Goal: Check status: Check status

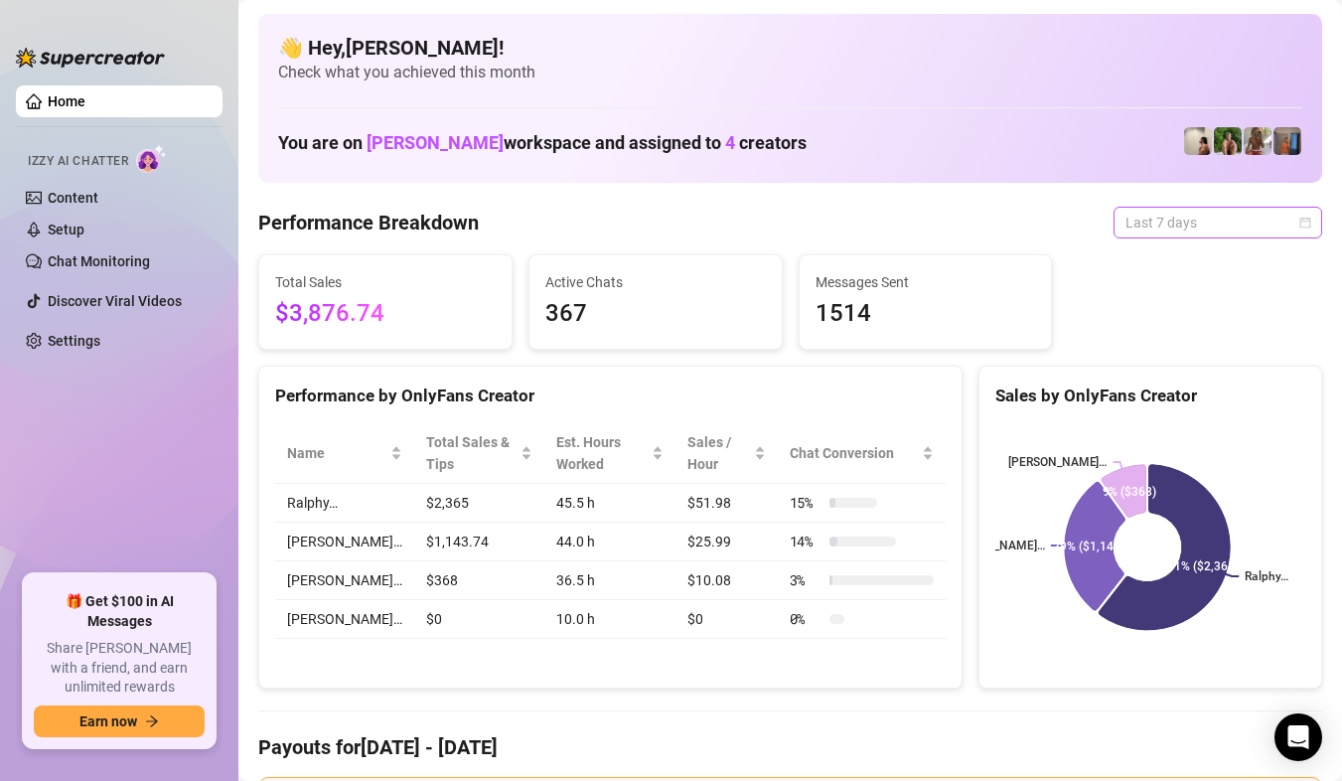
click at [1275, 214] on span "Last 7 days" at bounding box center [1217, 223] width 185 height 30
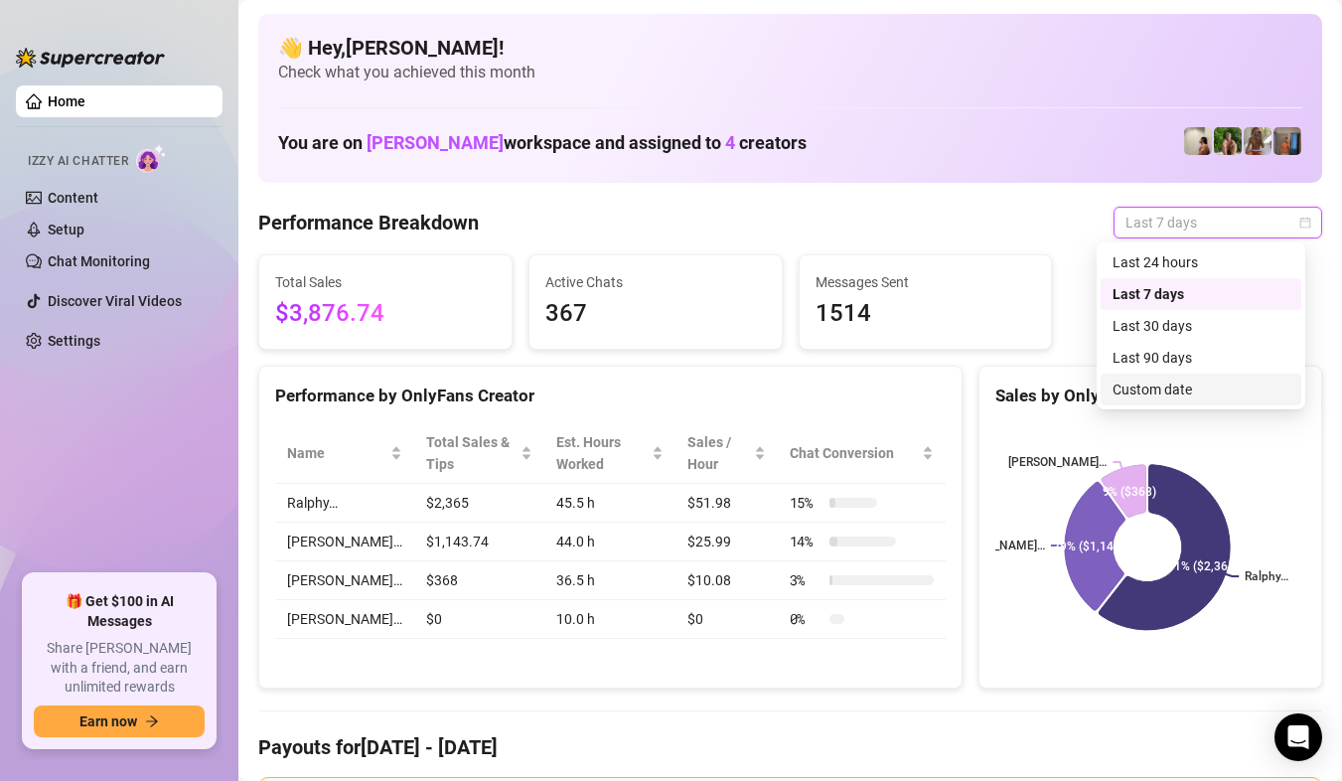
click at [1149, 379] on div "Custom date" at bounding box center [1200, 389] width 177 height 22
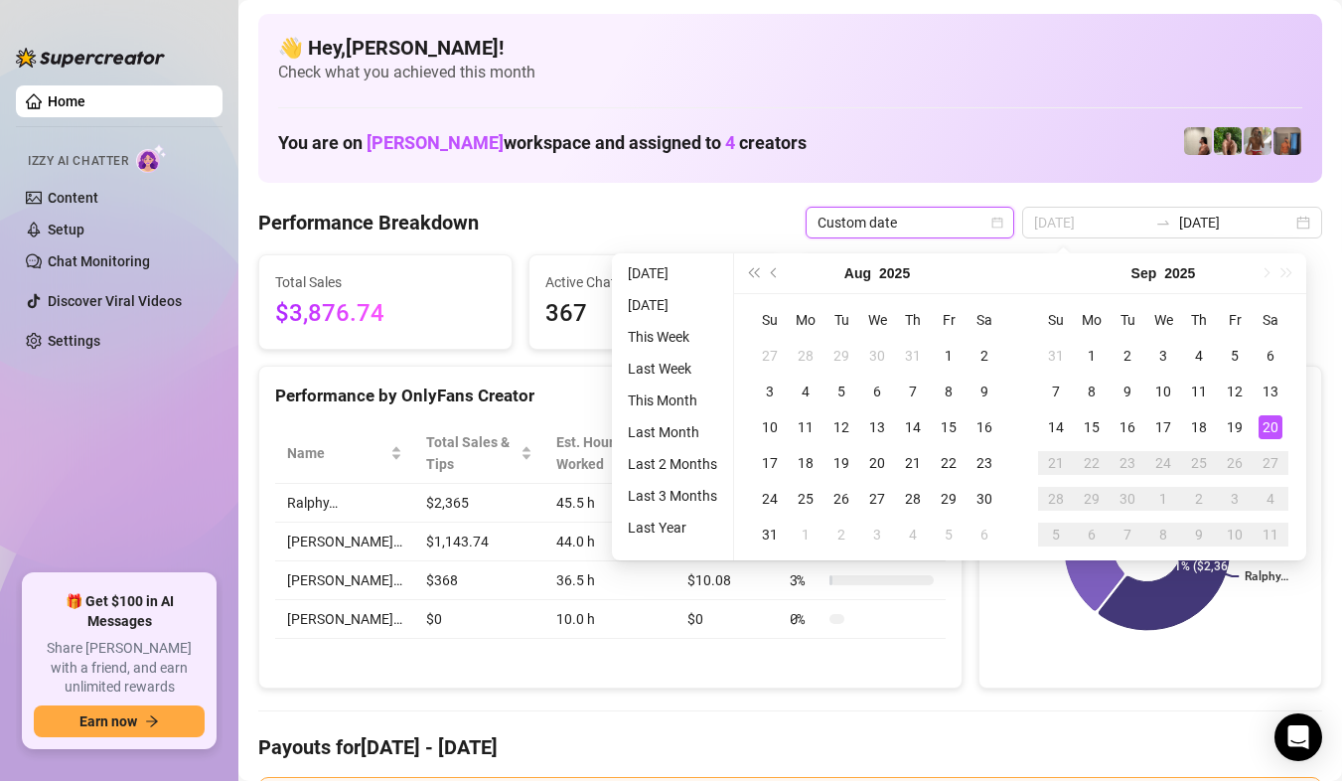
type input "[DATE]"
click at [1271, 431] on div "20" at bounding box center [1270, 427] width 24 height 24
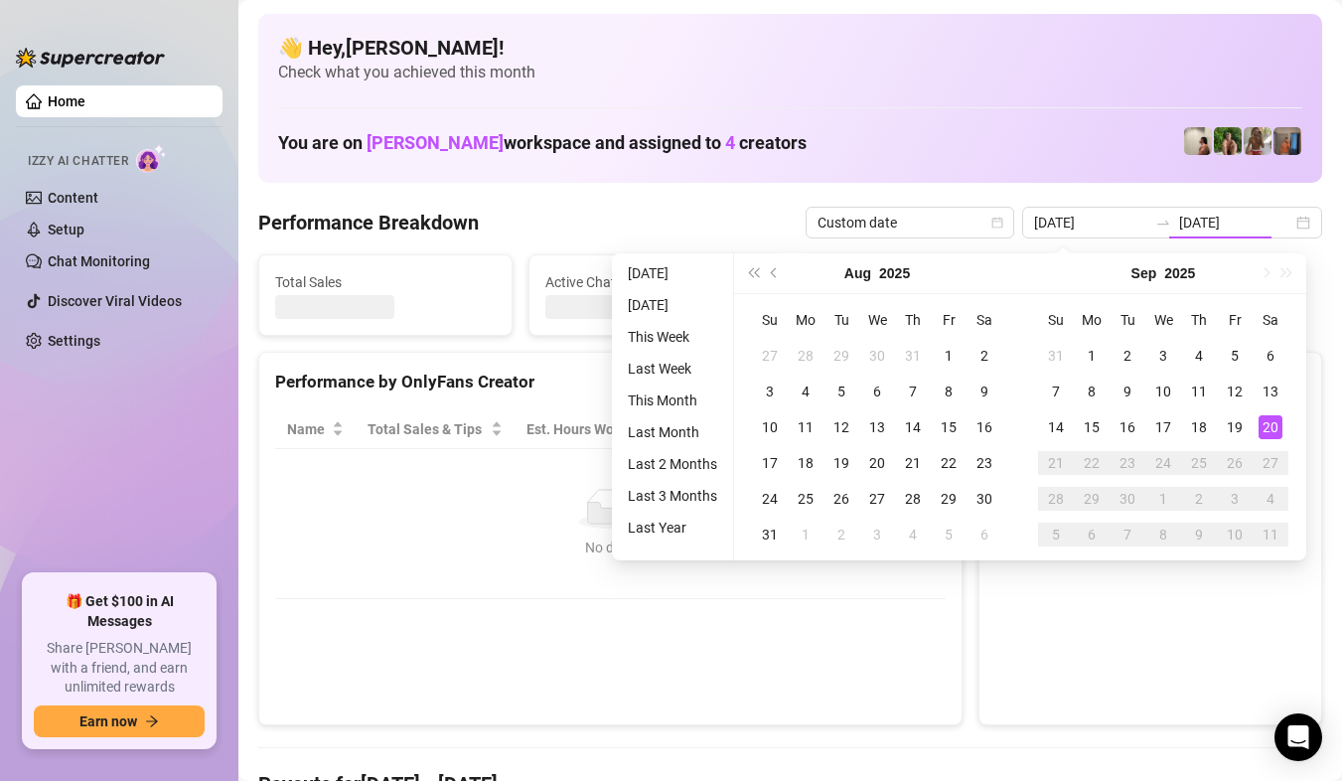
type input "[DATE]"
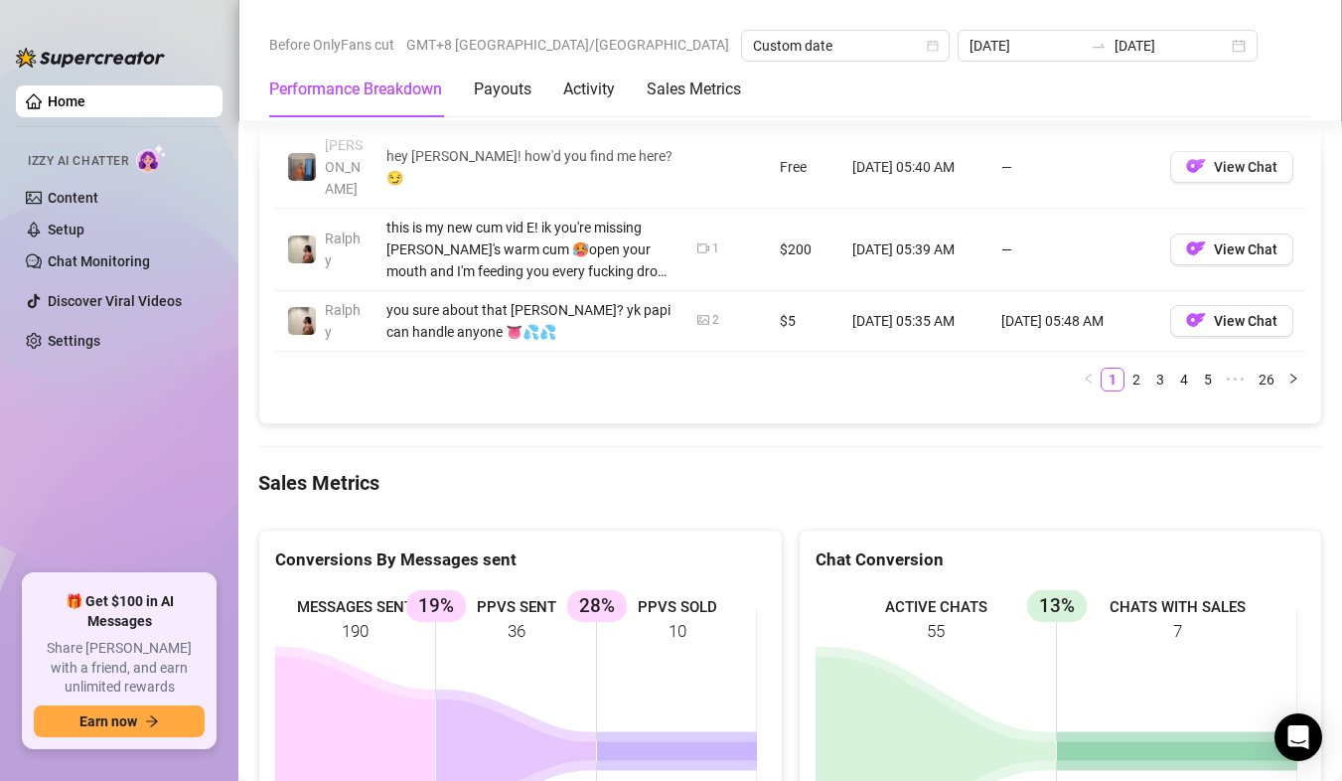
scroll to position [2682, 0]
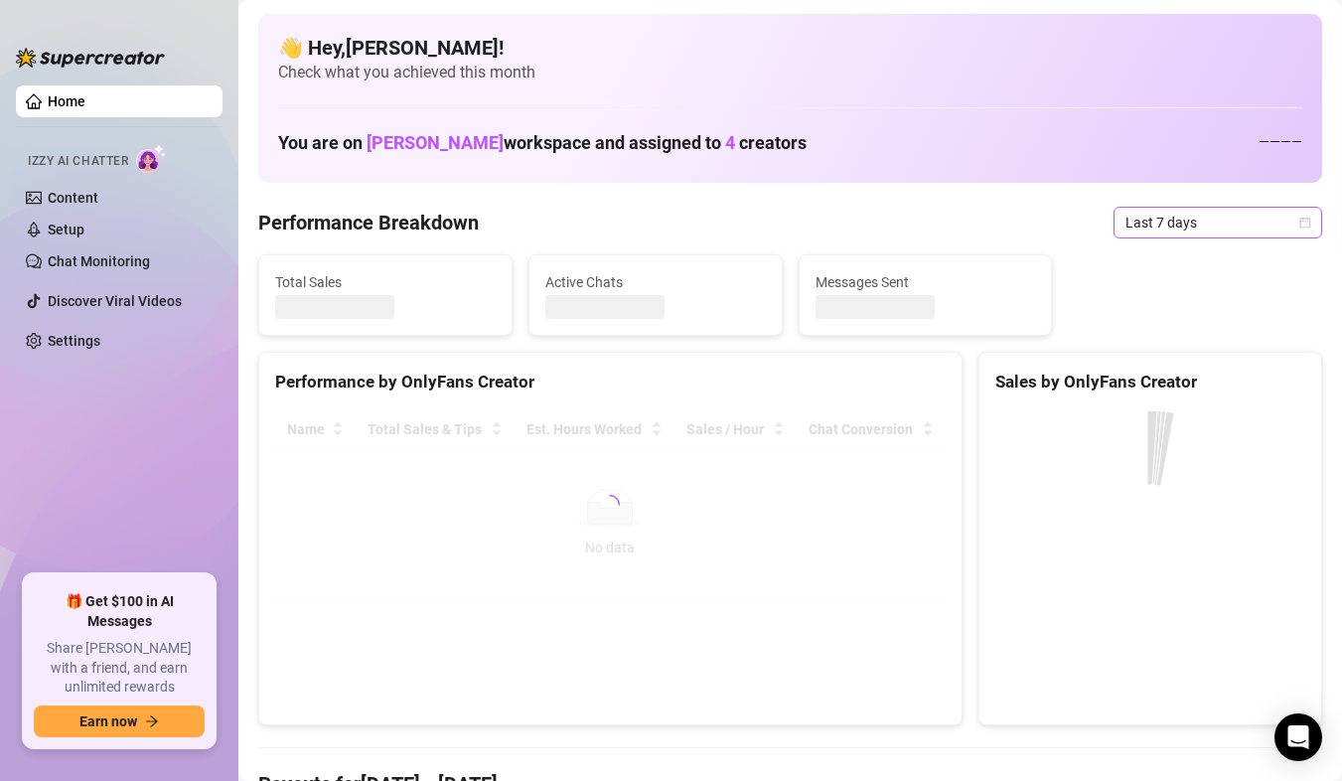
click at [1279, 225] on span "Last 7 days" at bounding box center [1217, 223] width 185 height 30
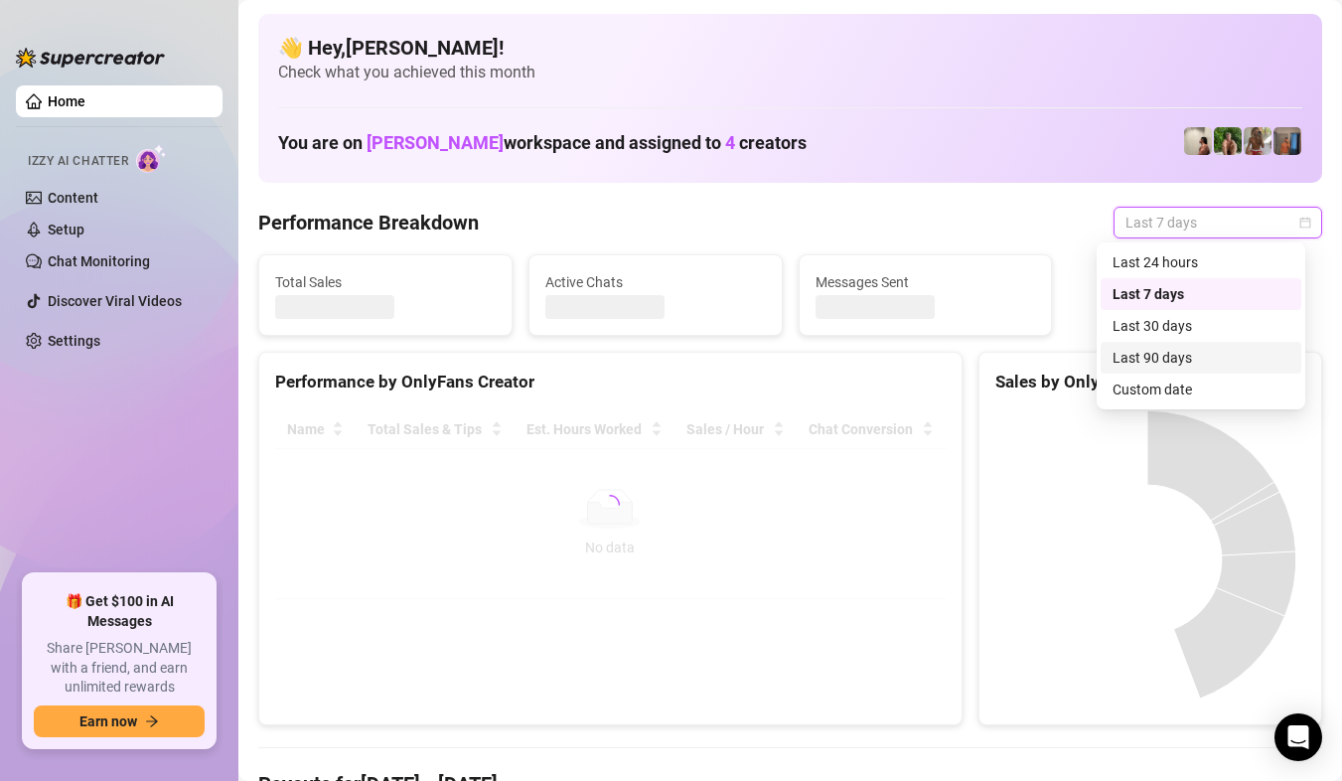
click at [1192, 379] on div "Custom date" at bounding box center [1200, 389] width 177 height 22
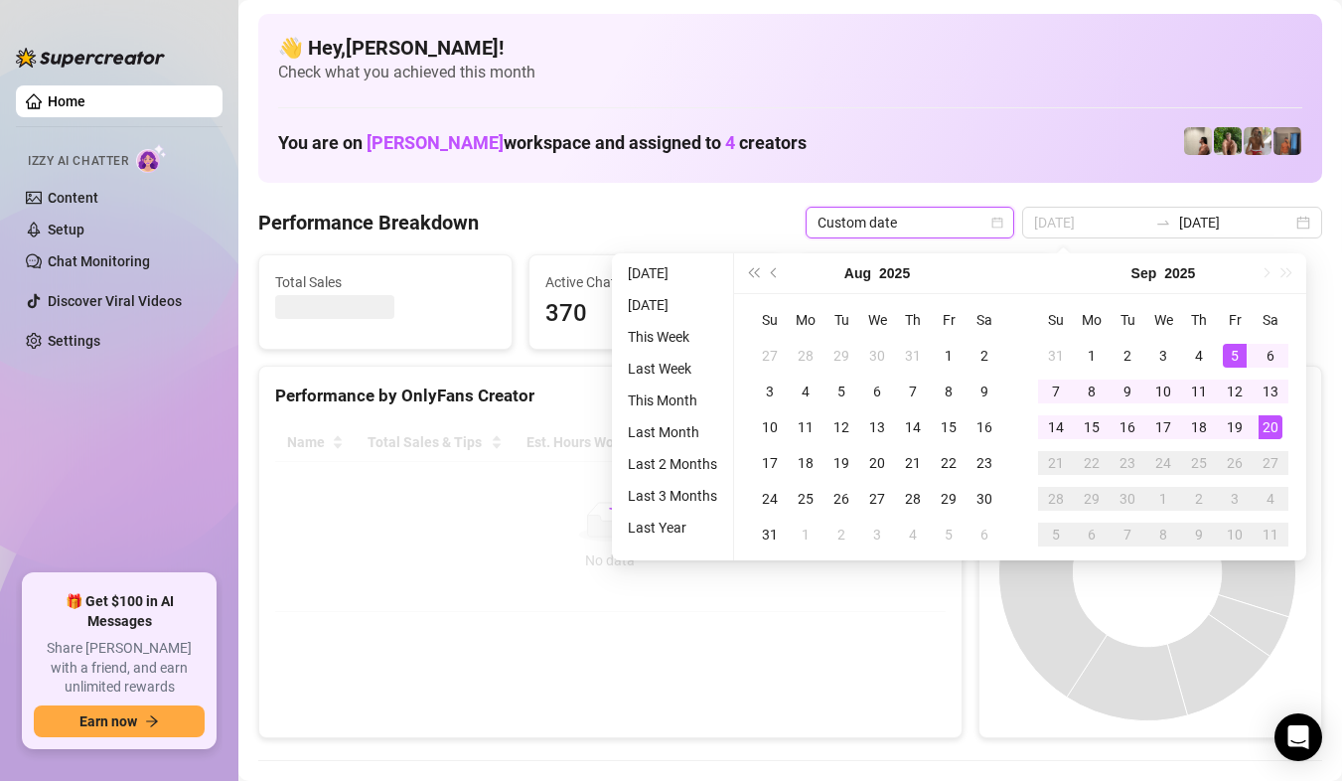
click at [1265, 430] on div "20" at bounding box center [1270, 427] width 24 height 24
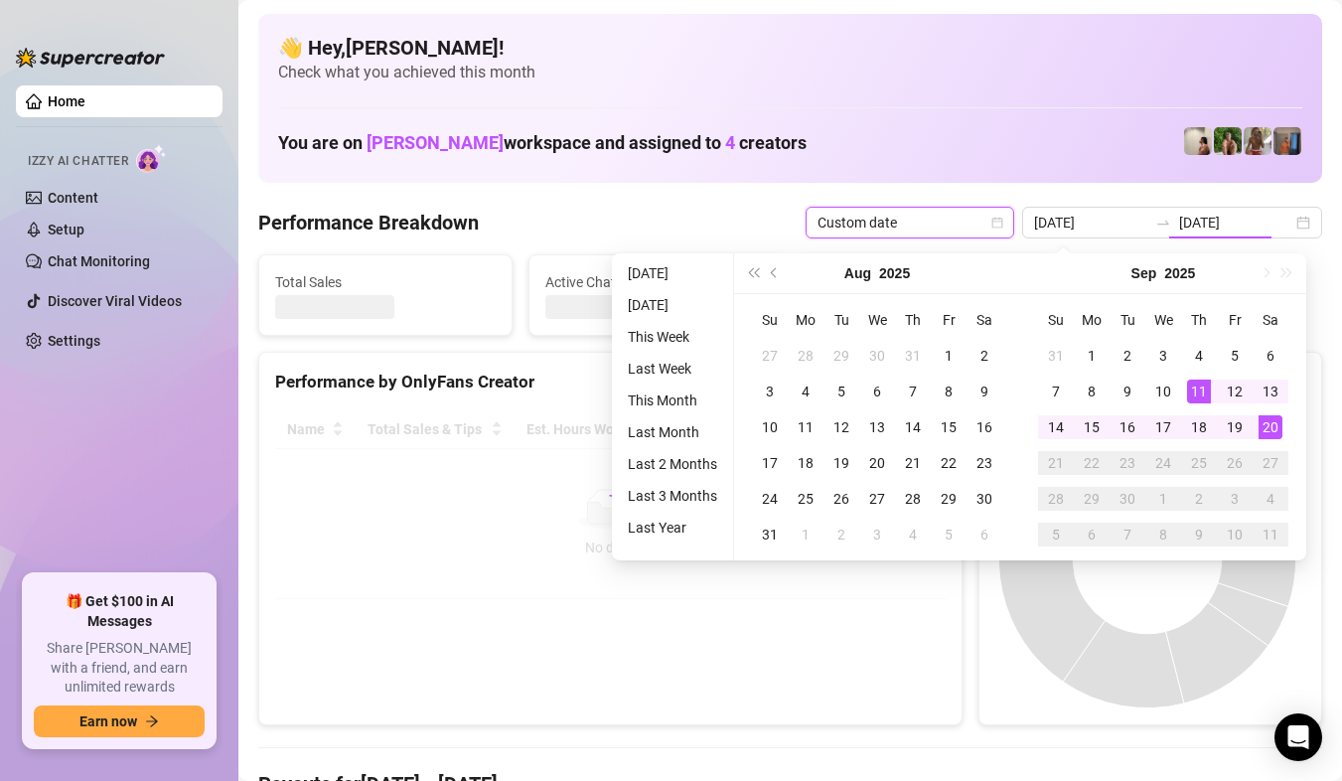
type input "2025-09-11"
type input "[DATE]"
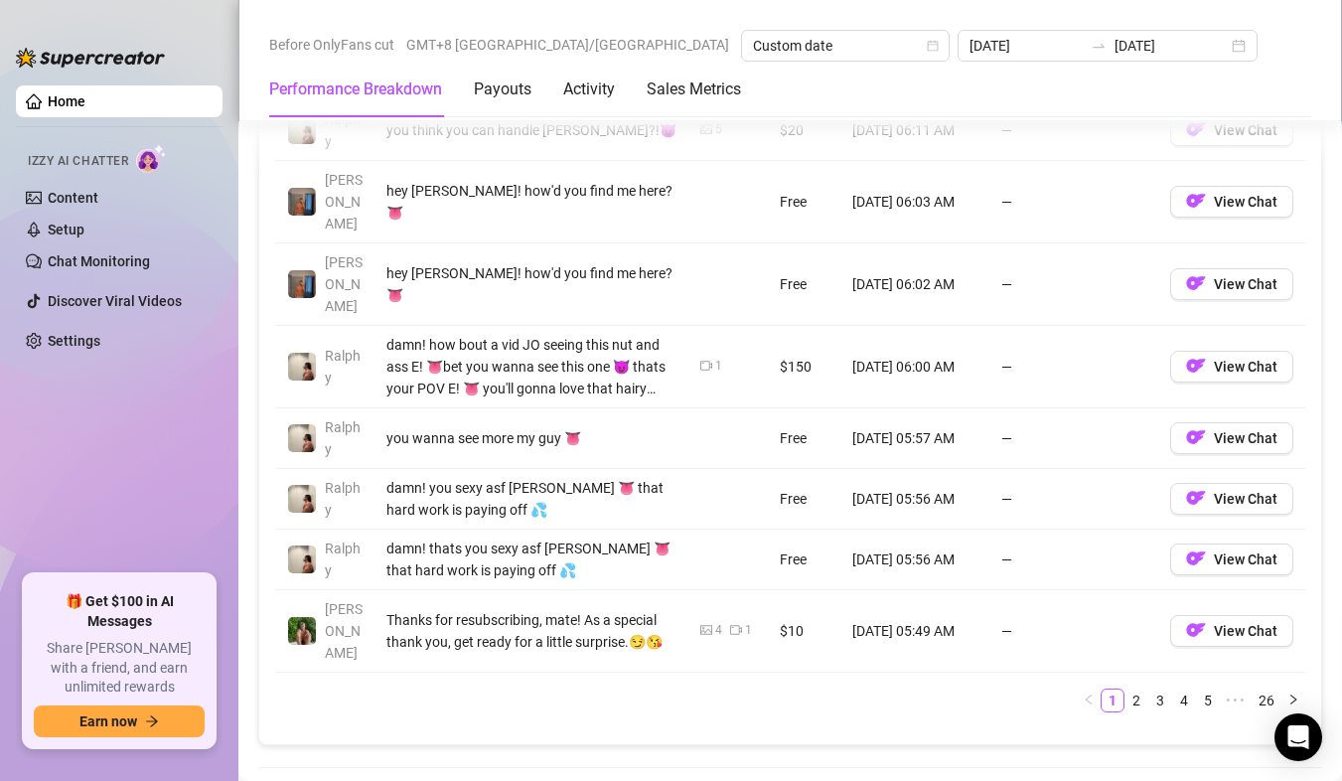
scroll to position [2384, 0]
